Goal: Check status: Check status

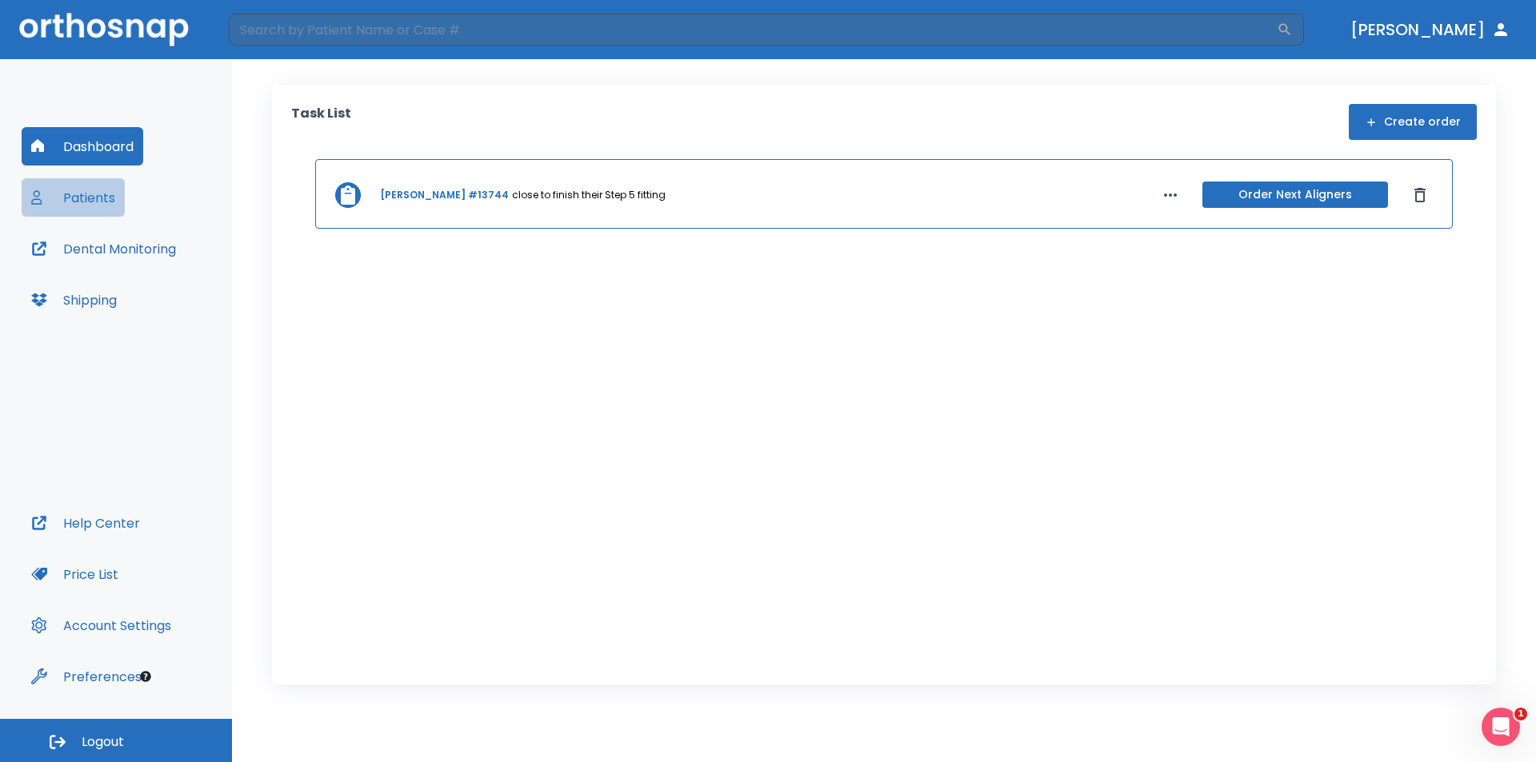
click at [80, 186] on button "Patients" at bounding box center [73, 197] width 103 height 38
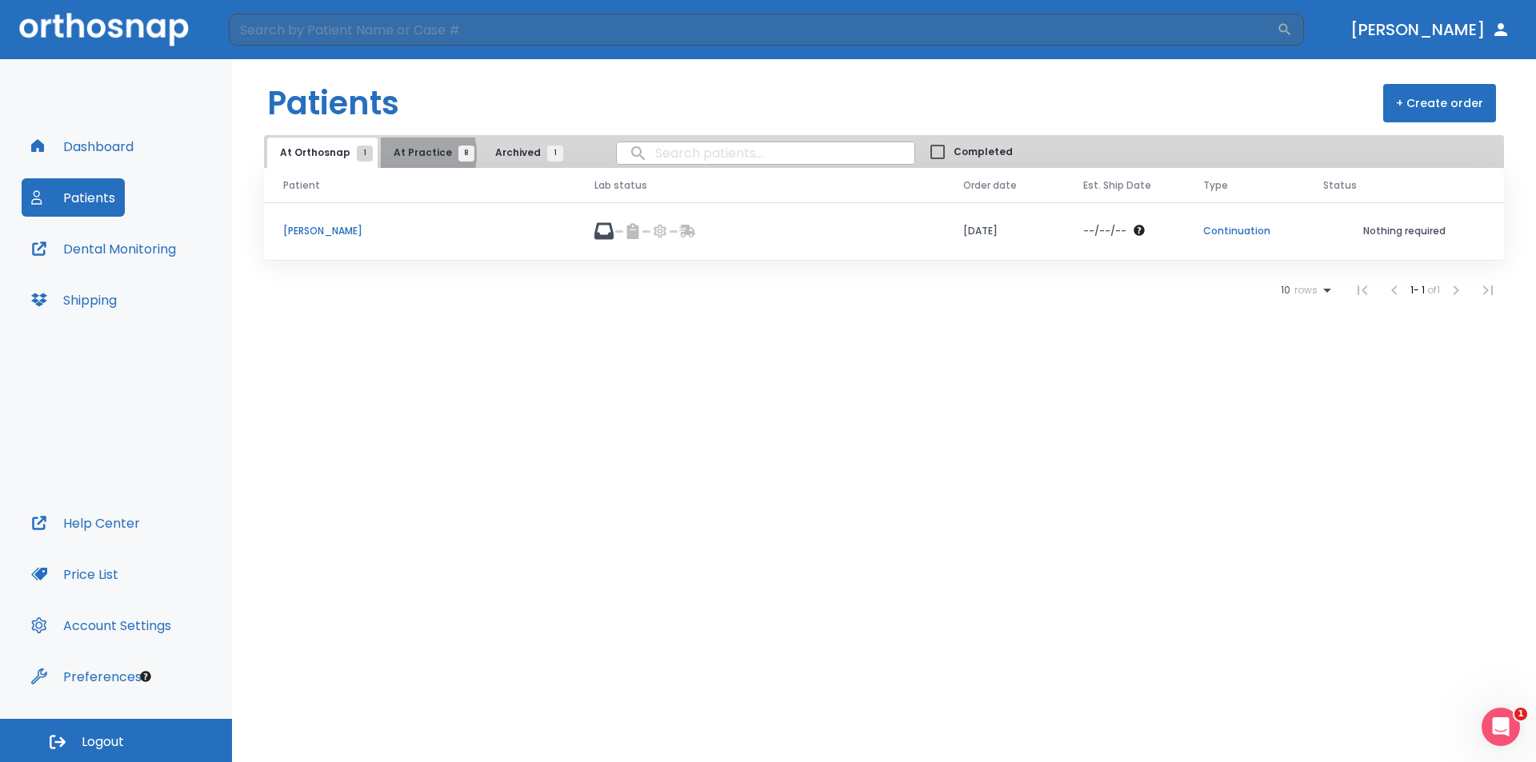
click at [399, 154] on span "At Practice 8" at bounding box center [429, 153] width 73 height 14
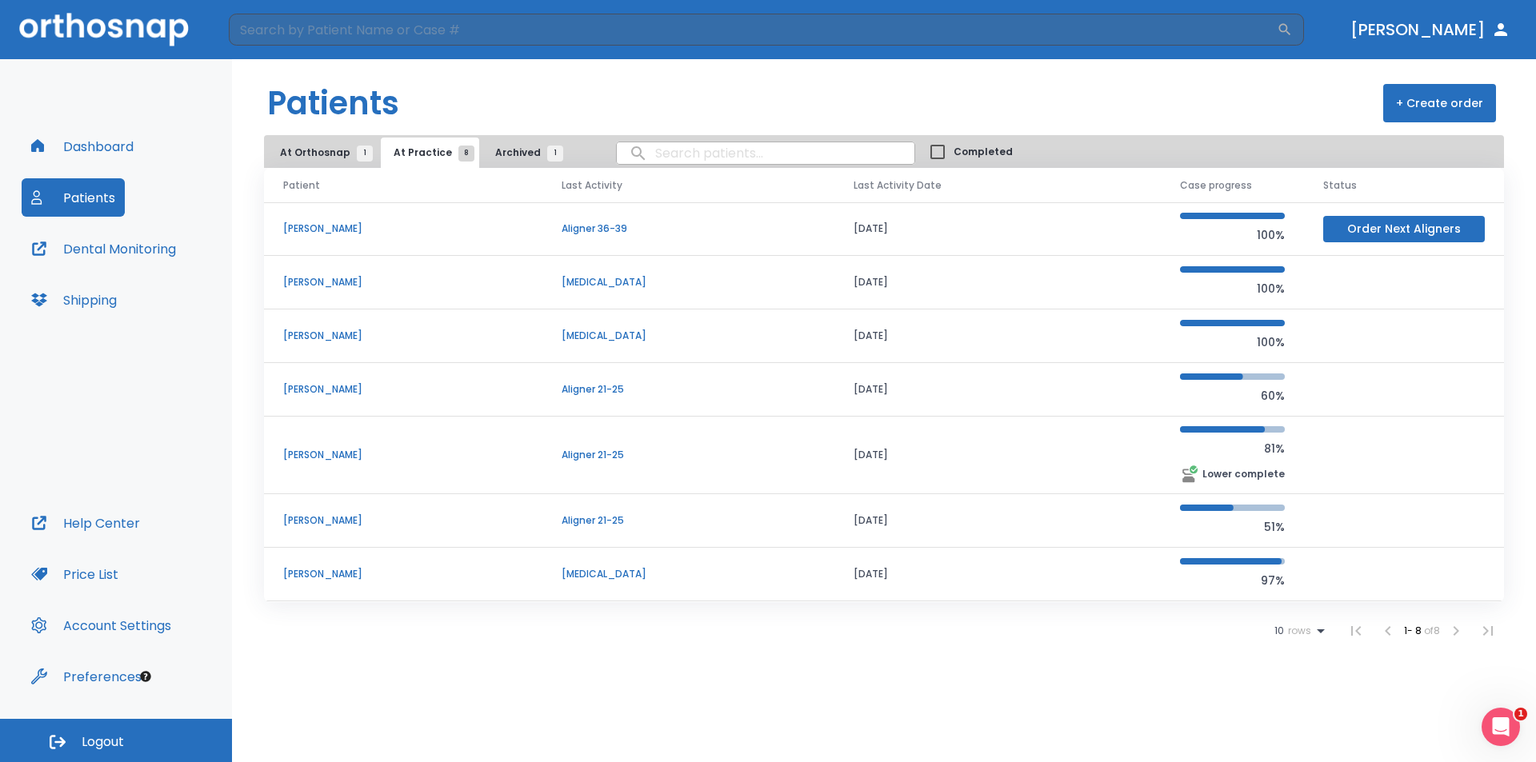
click at [542, 230] on td "[PERSON_NAME]" at bounding box center [403, 229] width 278 height 54
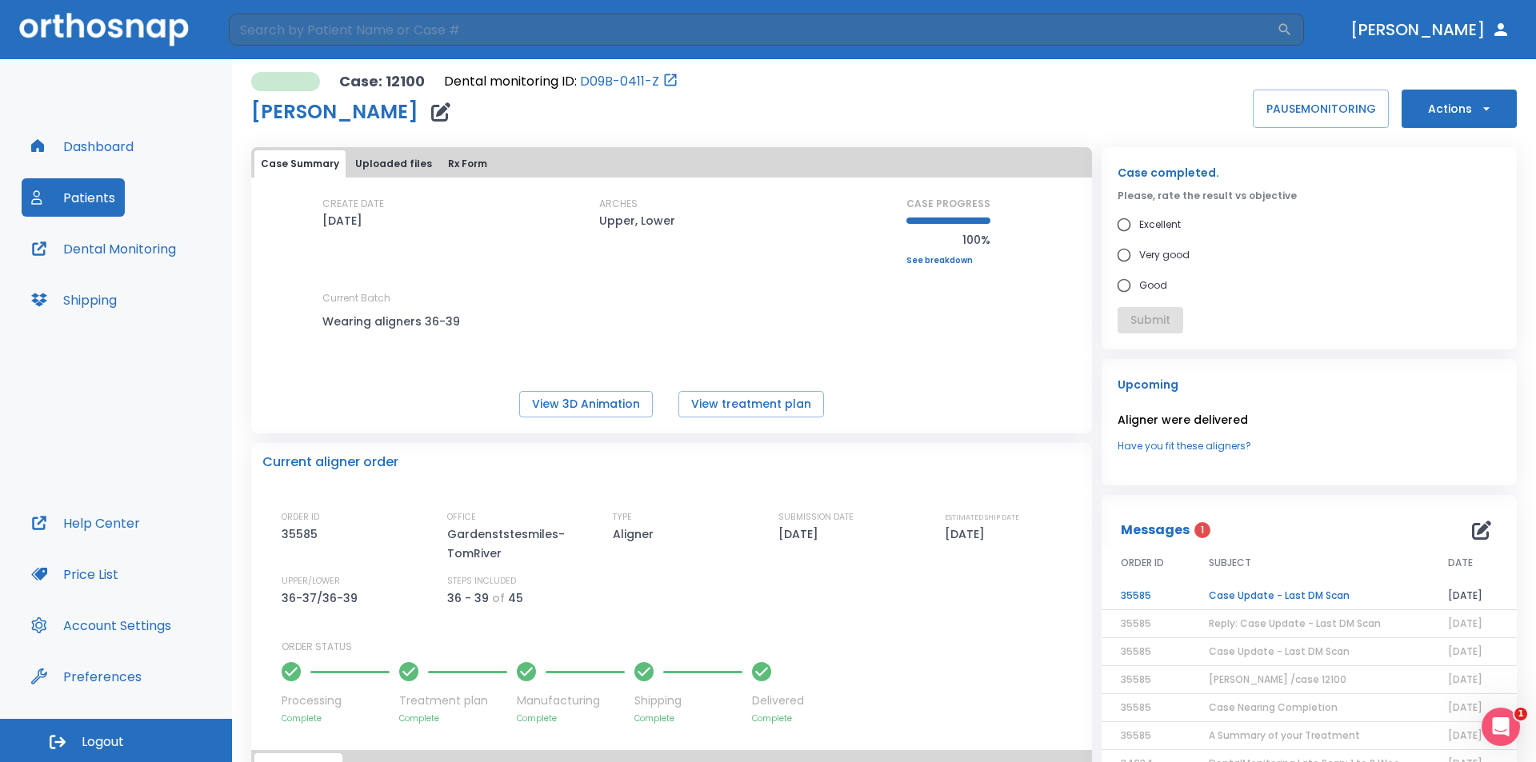
click at [1224, 595] on td "Case Update - Last DM Scan" at bounding box center [1308, 596] width 239 height 28
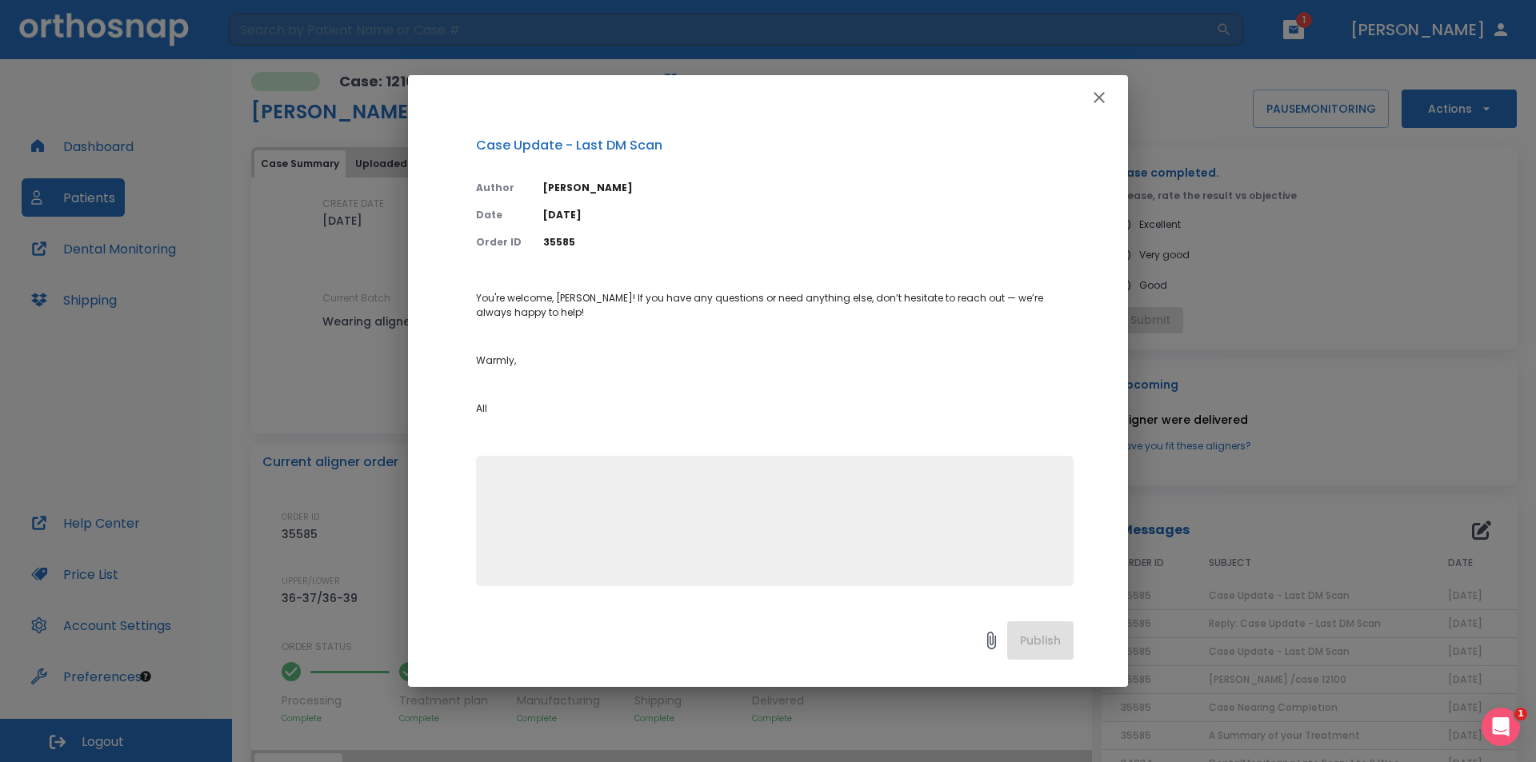
click at [1097, 96] on icon "button" at bounding box center [1098, 97] width 11 height 11
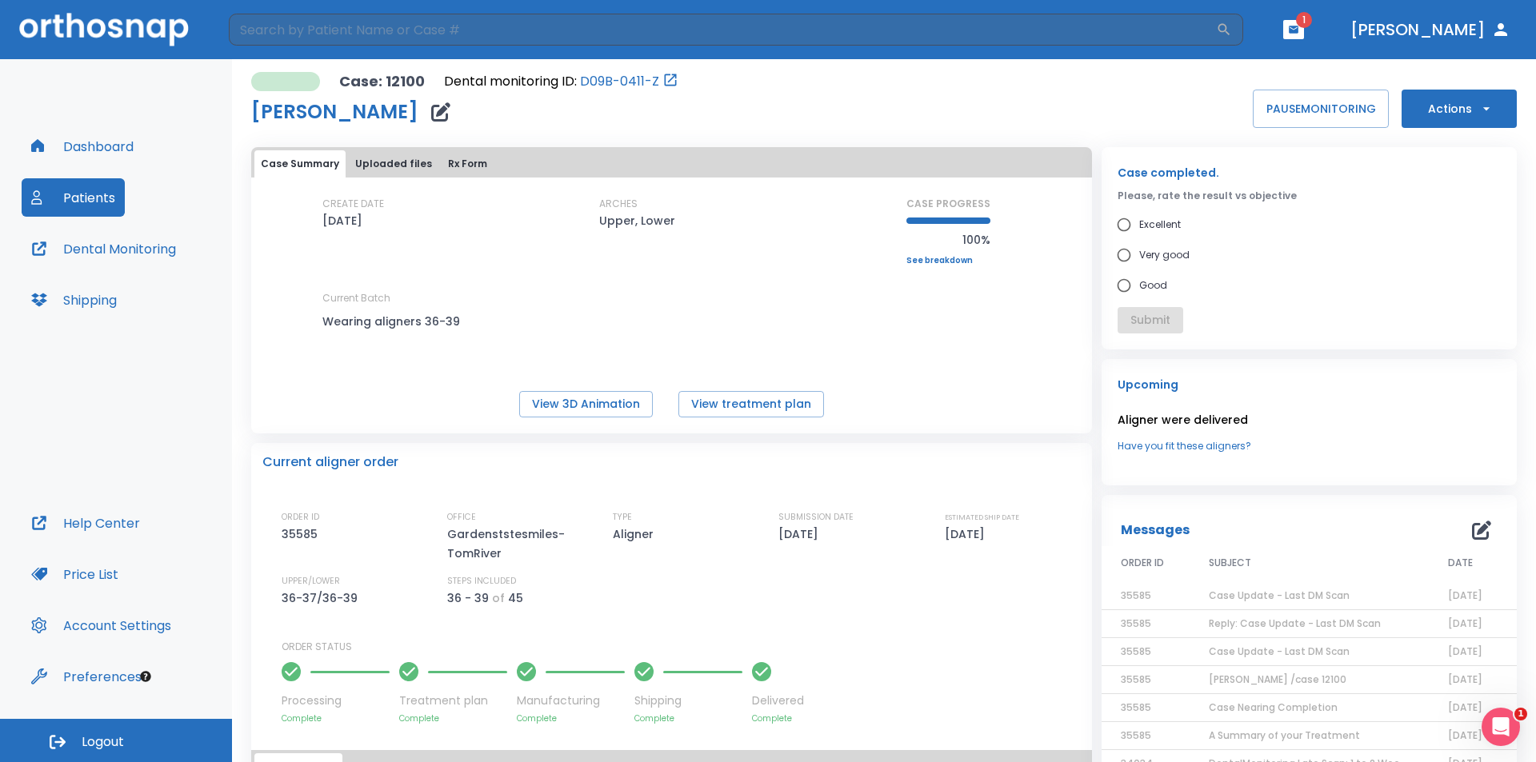
click at [1227, 621] on span "Reply: Case Update - Last DM Scan" at bounding box center [1294, 624] width 172 height 14
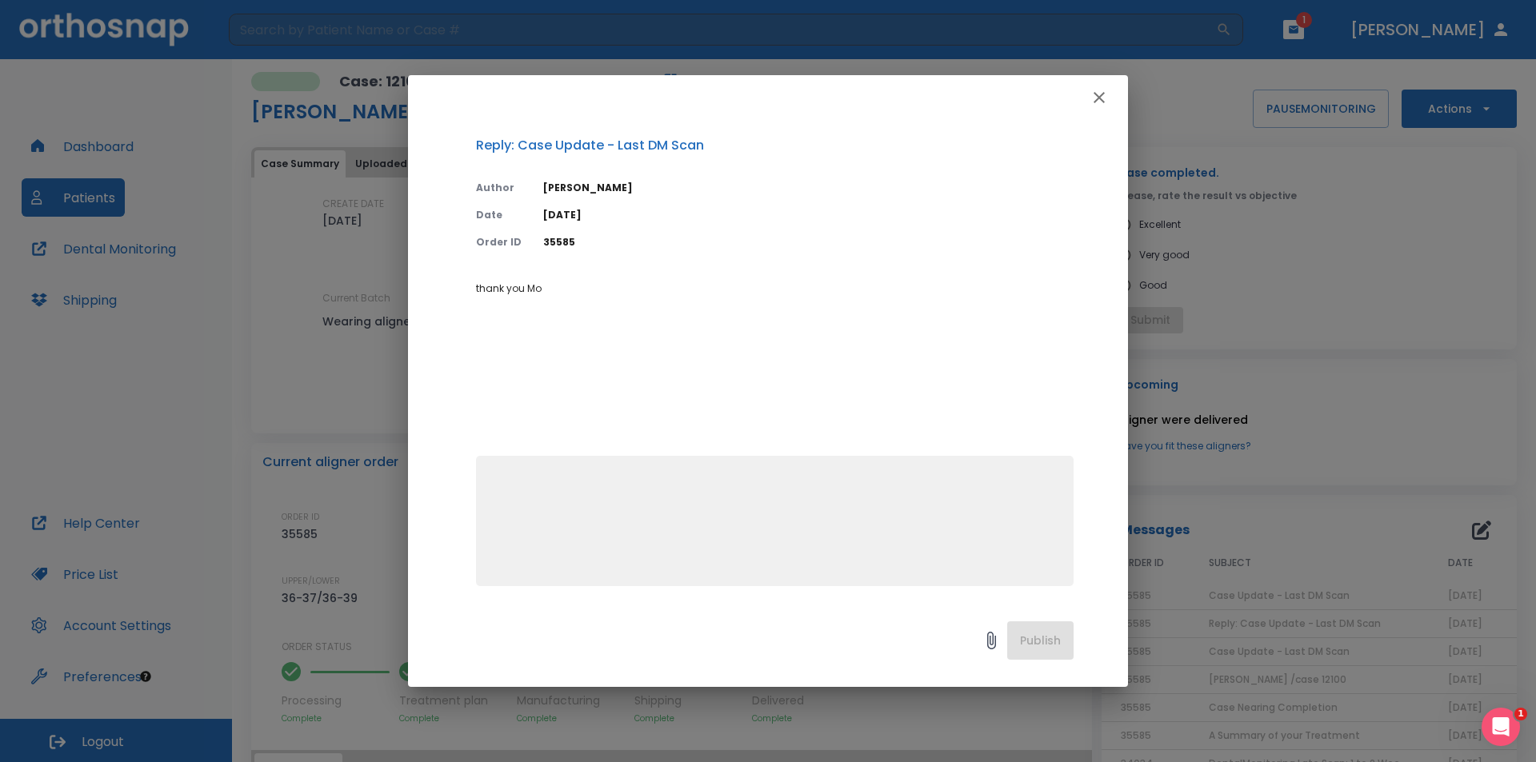
click at [1101, 98] on icon "button" at bounding box center [1098, 97] width 19 height 19
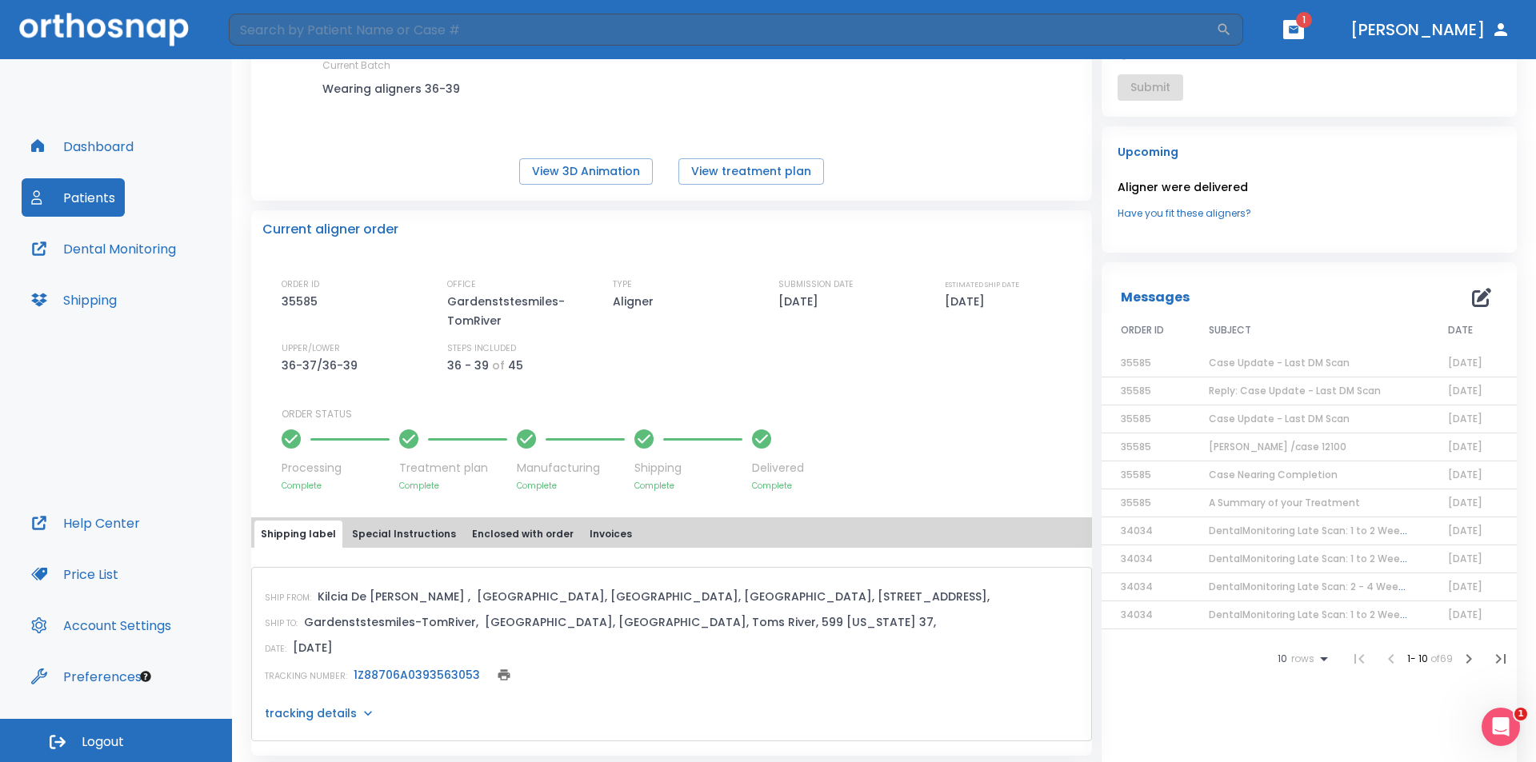
scroll to position [240, 0]
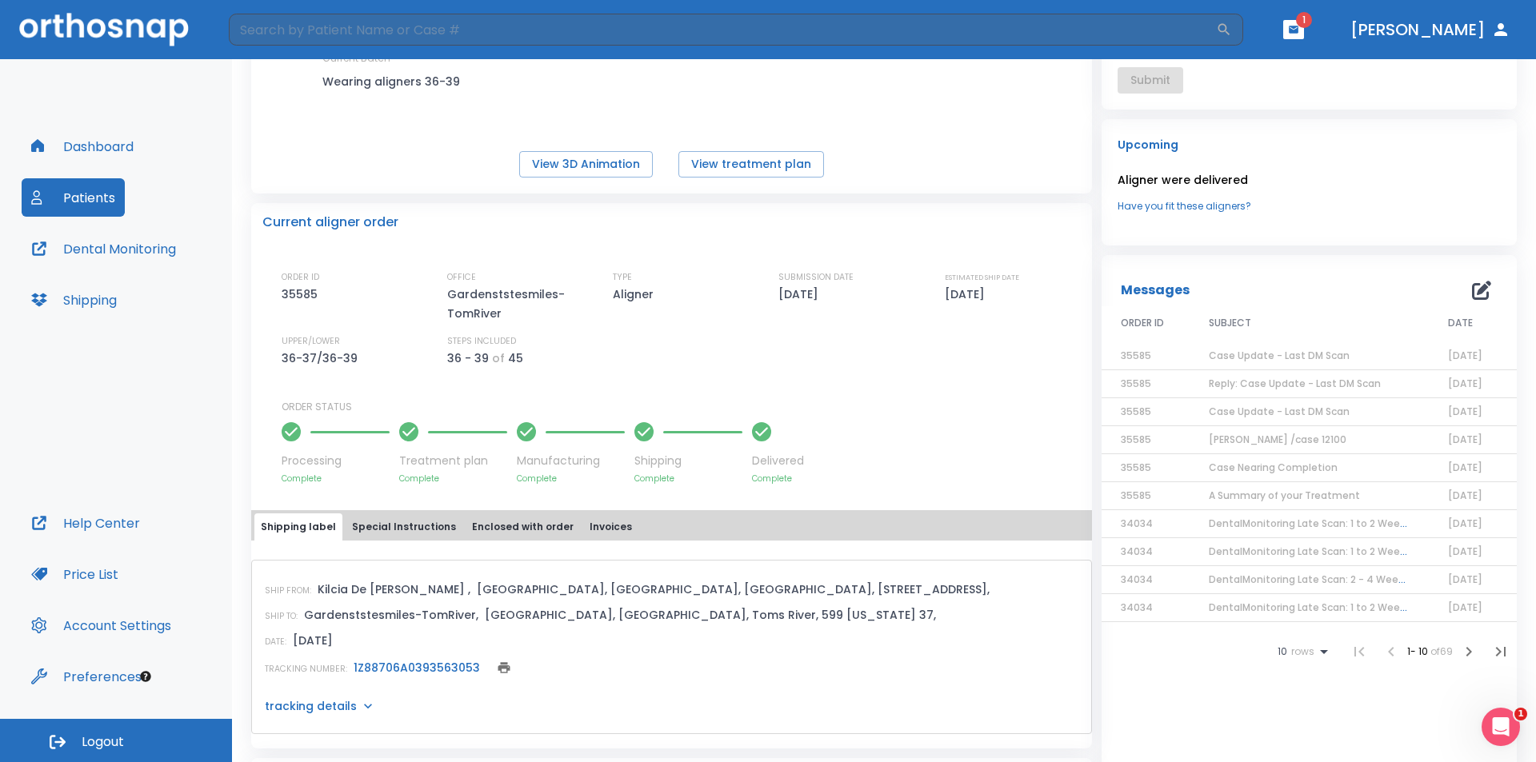
click at [1261, 415] on span "Case Update - Last DM Scan" at bounding box center [1278, 412] width 141 height 14
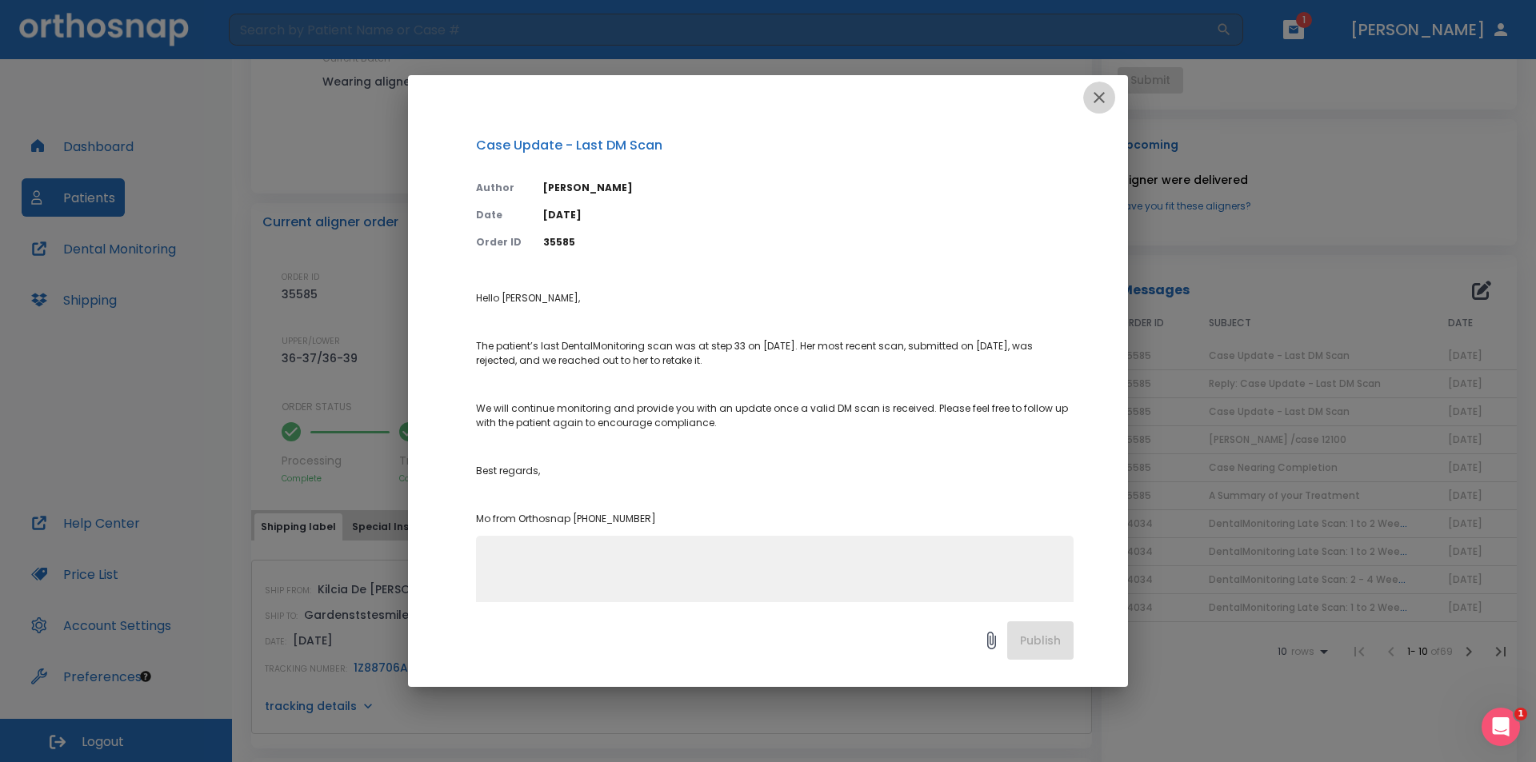
click at [1104, 97] on icon "button" at bounding box center [1098, 97] width 19 height 19
